Goal: Find specific page/section

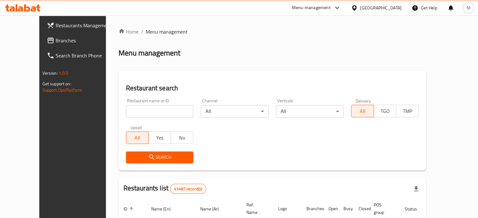
click at [139, 113] on input "search" at bounding box center [160, 111] width 68 height 13
paste input "707167"
type input "707167"
click button "Search" at bounding box center [160, 158] width 68 height 12
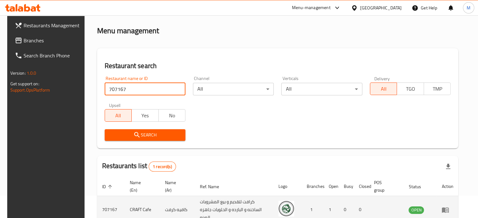
scroll to position [57, 0]
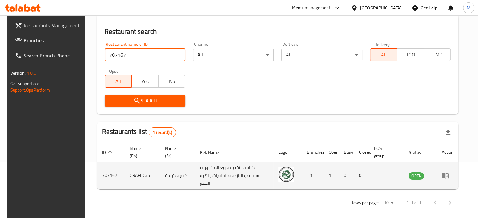
click at [449, 175] on icon "enhanced table" at bounding box center [446, 176] width 8 height 8
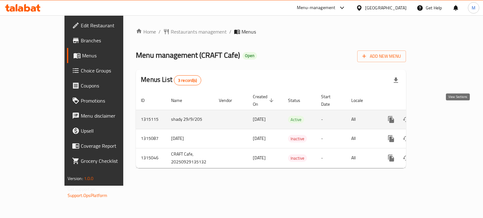
click at [440, 116] on icon "enhanced table" at bounding box center [436, 120] width 8 height 8
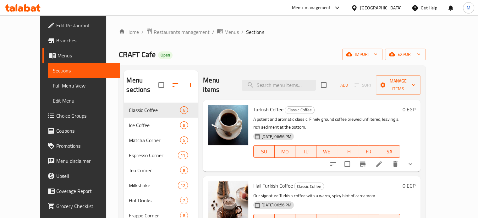
click at [56, 39] on span "Branches" at bounding box center [85, 41] width 58 height 8
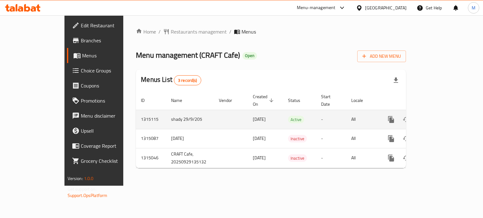
click at [440, 116] on icon "enhanced table" at bounding box center [436, 120] width 8 height 8
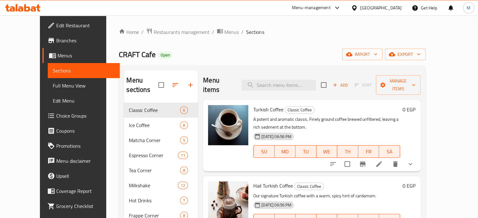
click at [119, 55] on span "CRAFT Cafe" at bounding box center [137, 54] width 37 height 14
copy span "CRAFT Cafe"
click at [211, 51] on div "CRAFT Cafe Open import export" at bounding box center [272, 55] width 306 height 12
